Goal: Task Accomplishment & Management: Manage account settings

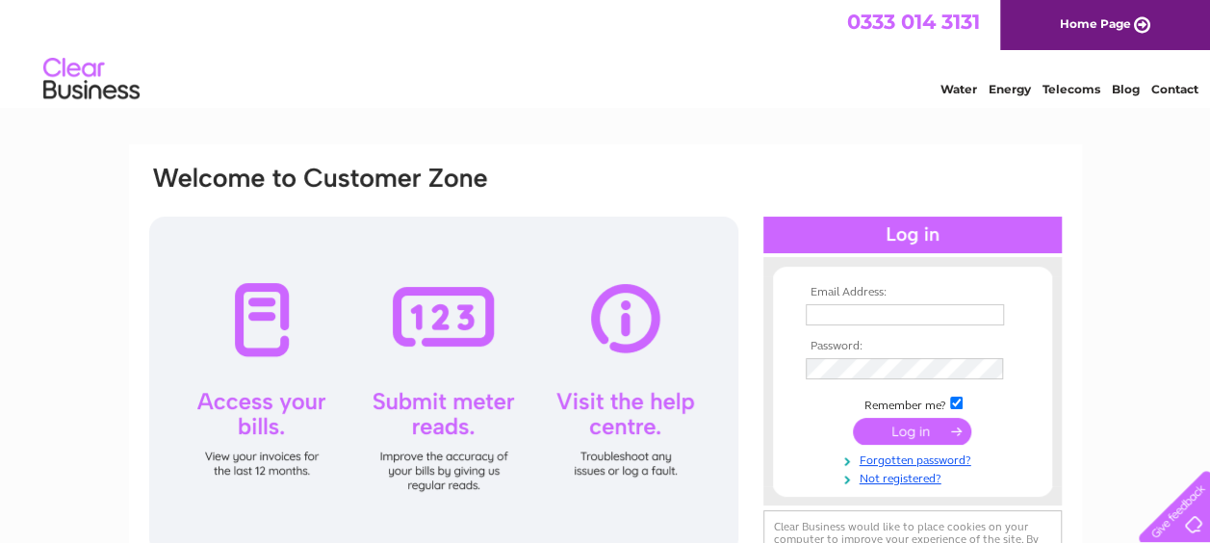
type input "info@odysseuscm.com"
click at [895, 431] on input "submit" at bounding box center [912, 431] width 118 height 27
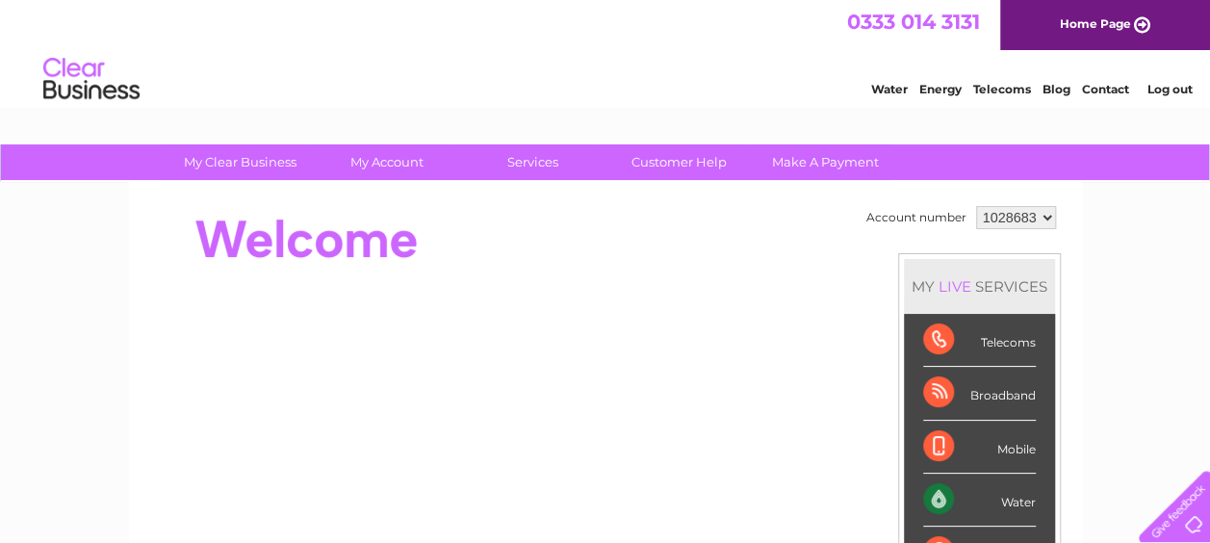
click at [385, 168] on link "My Account" at bounding box center [386, 162] width 159 height 36
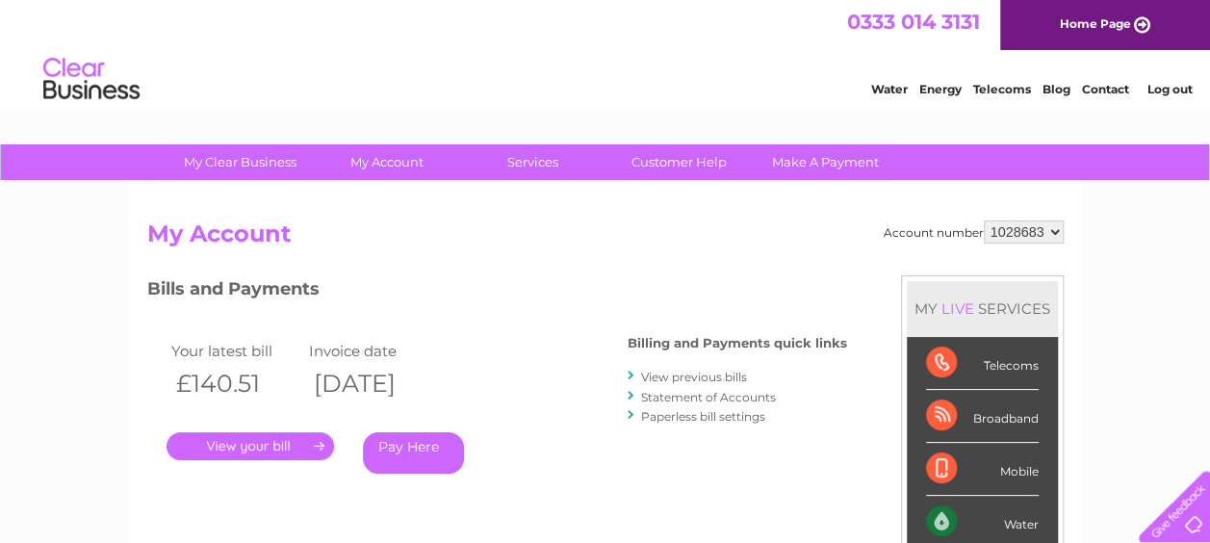
click at [267, 444] on link "." at bounding box center [250, 446] width 167 height 28
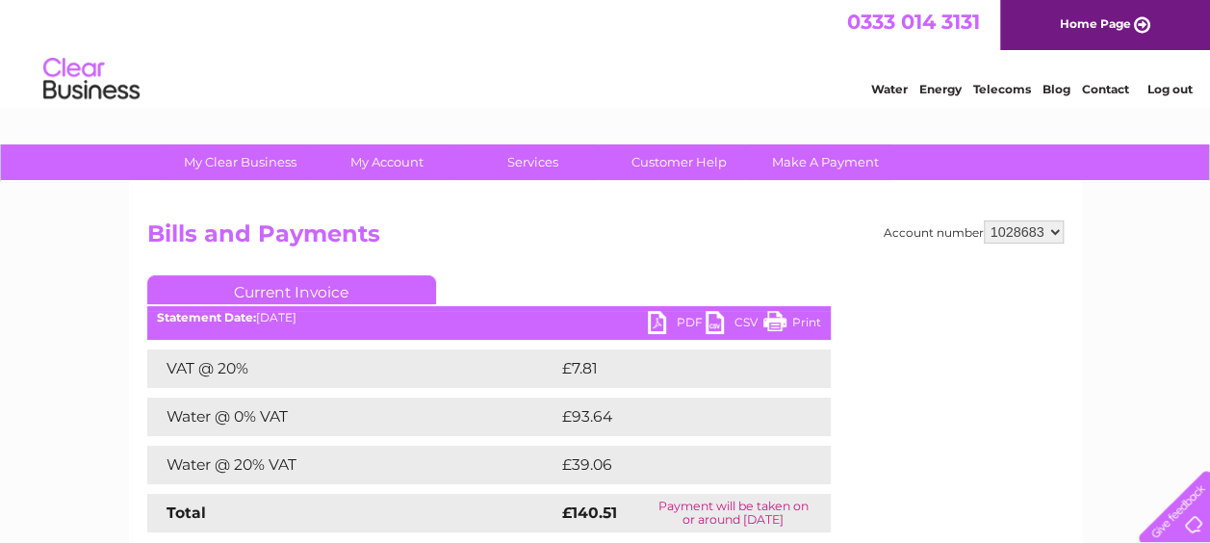
click at [660, 327] on link "PDF" at bounding box center [677, 325] width 58 height 28
